Goal: Check status: Check status

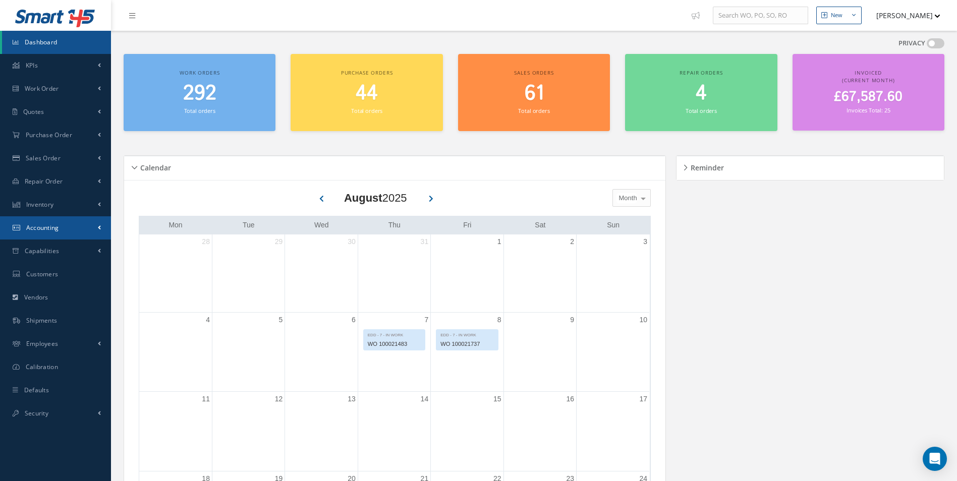
click at [71, 235] on link "Accounting" at bounding box center [55, 227] width 111 height 23
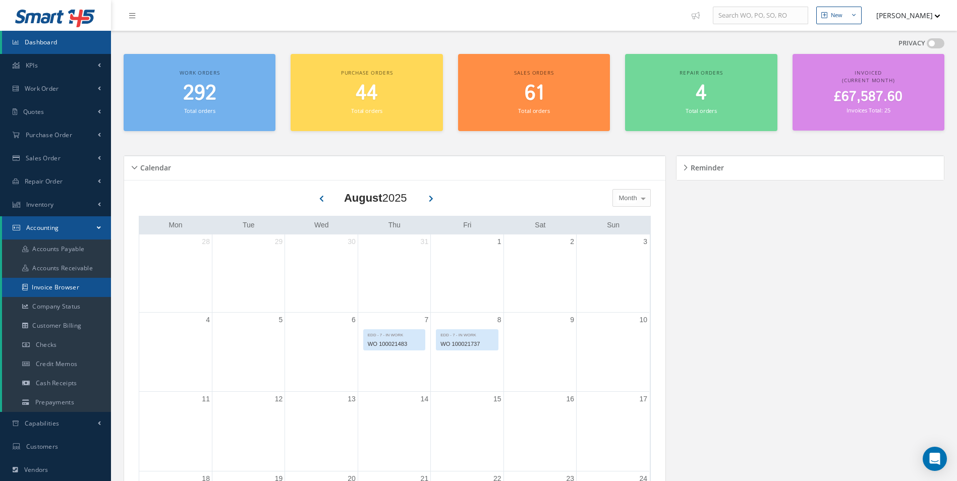
click at [54, 289] on link "Invoice Browser" at bounding box center [56, 287] width 109 height 19
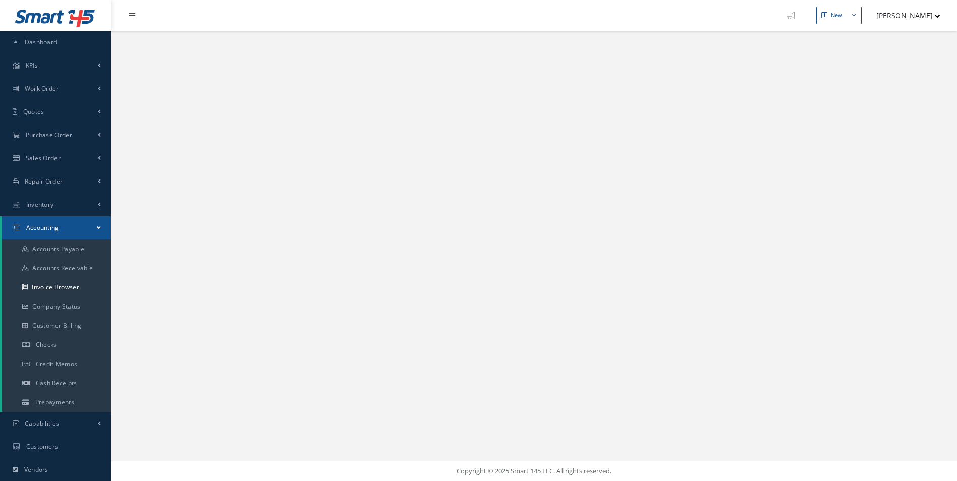
select select "25"
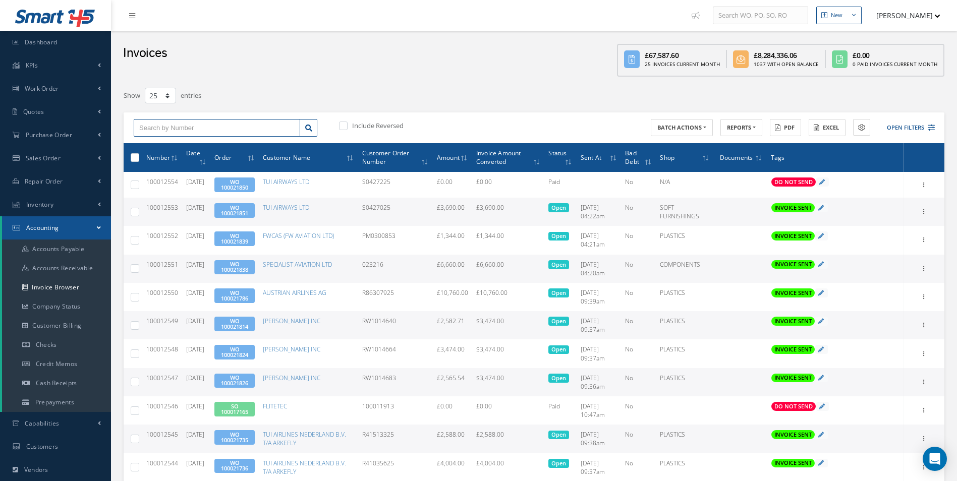
click at [202, 132] on input "text" at bounding box center [217, 128] width 167 height 18
paste input "100012446"
type input "100012446"
